Goal: Task Accomplishment & Management: Manage account settings

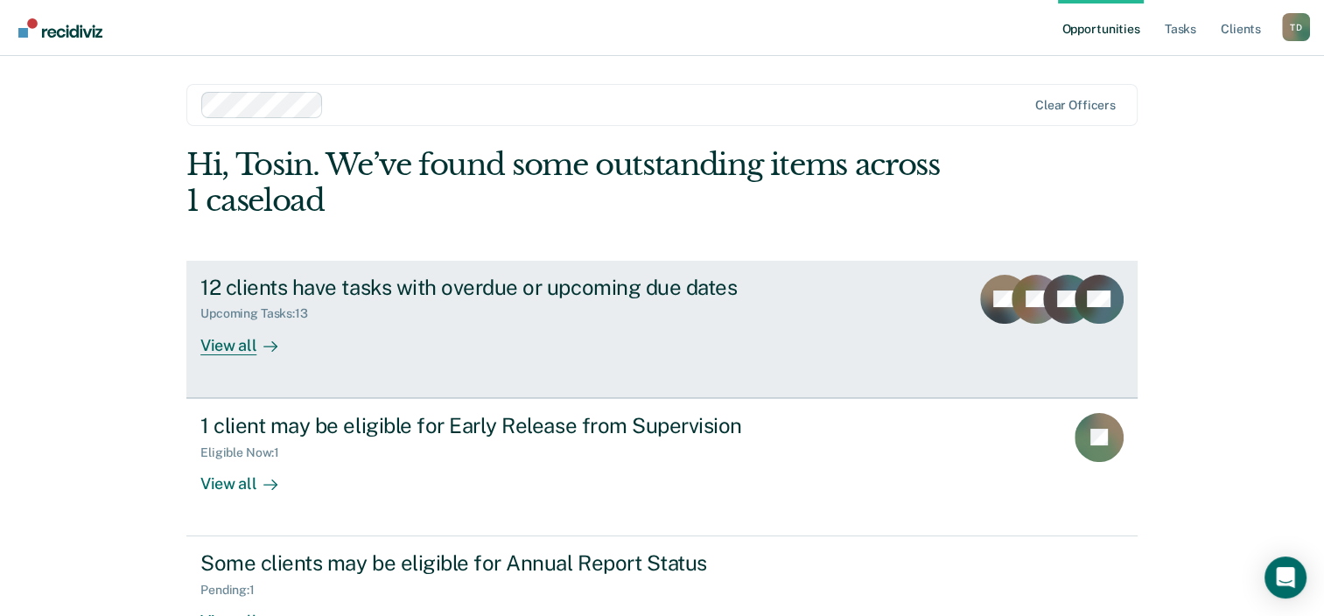
click at [263, 342] on icon at bounding box center [270, 347] width 14 height 14
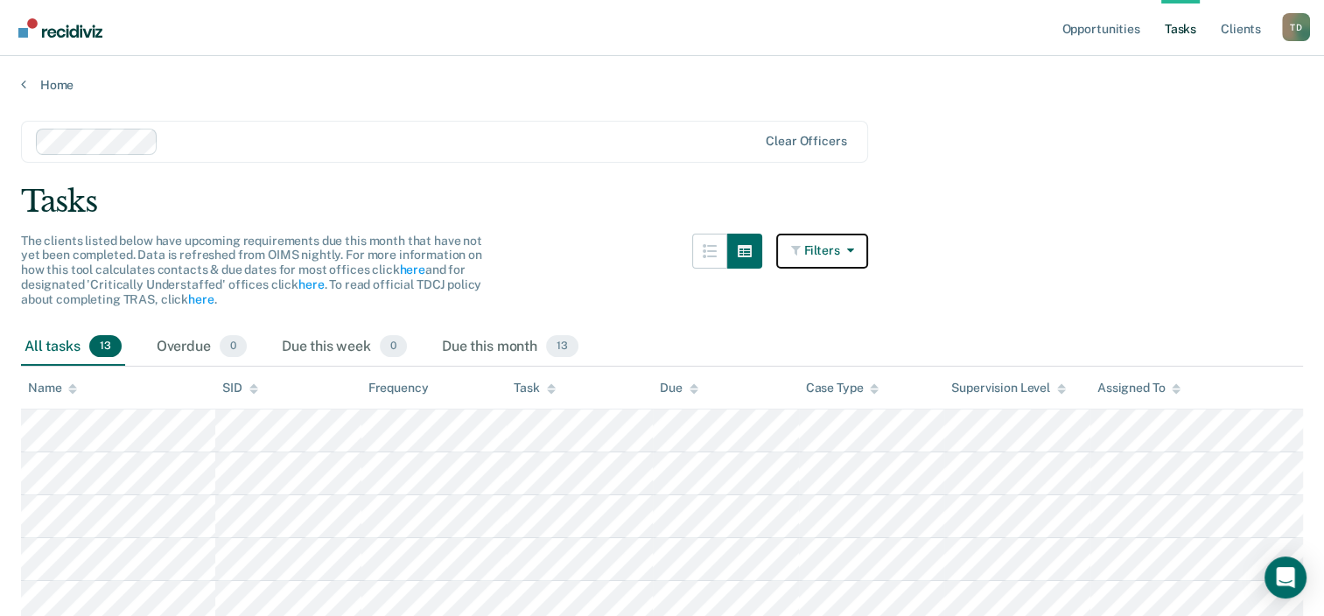
click at [853, 244] on icon "button" at bounding box center [846, 250] width 14 height 12
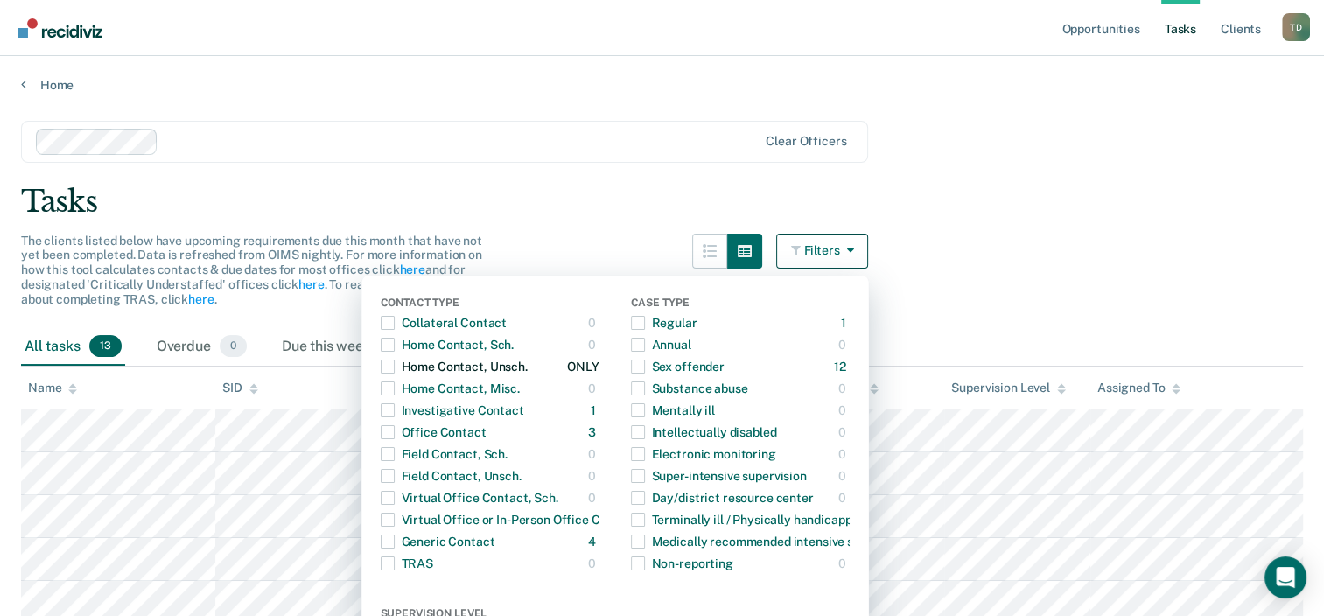
click at [395, 364] on span "button" at bounding box center [388, 367] width 14 height 14
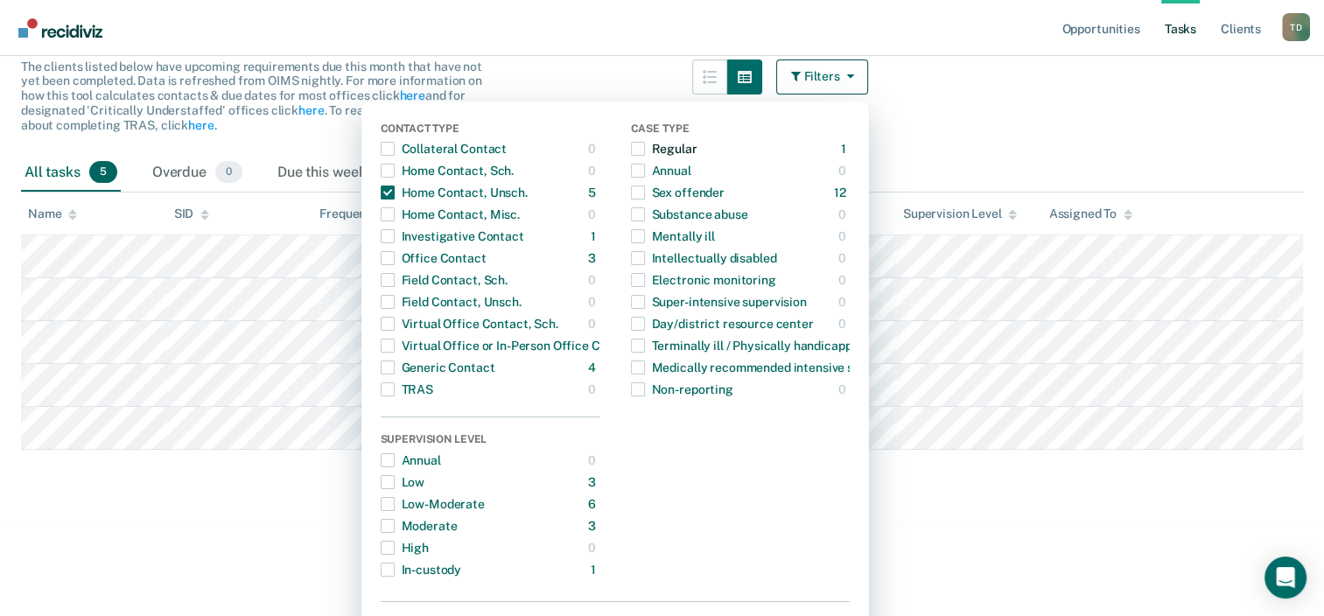
scroll to position [175, 0]
click at [836, 65] on button "Filters" at bounding box center [822, 76] width 93 height 35
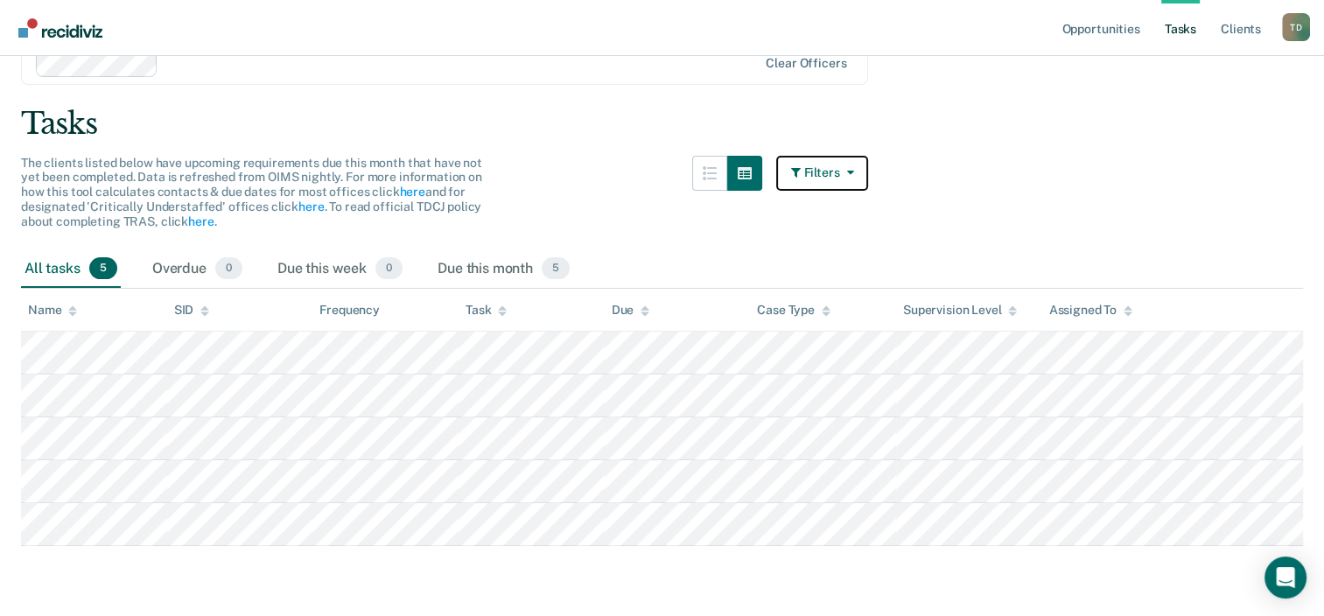
scroll to position [77, 0]
click at [1300, 27] on div "T D" at bounding box center [1296, 27] width 28 height 28
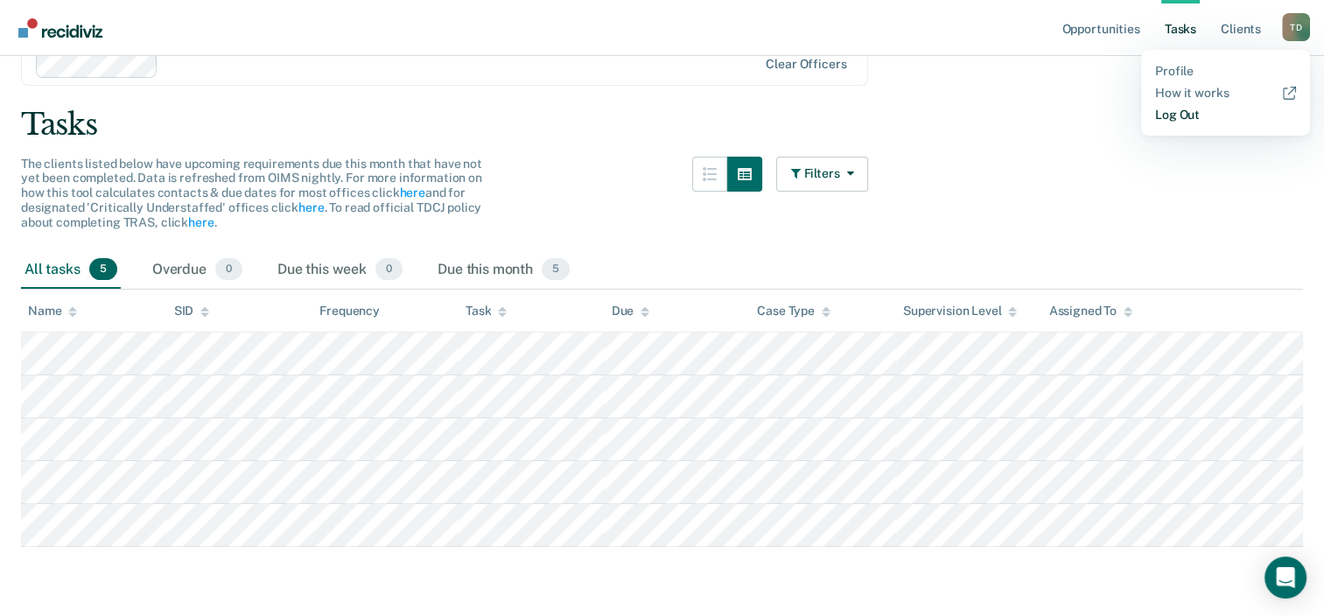
click at [1187, 109] on link "Log Out" at bounding box center [1225, 115] width 141 height 15
